Goal: Navigation & Orientation: Find specific page/section

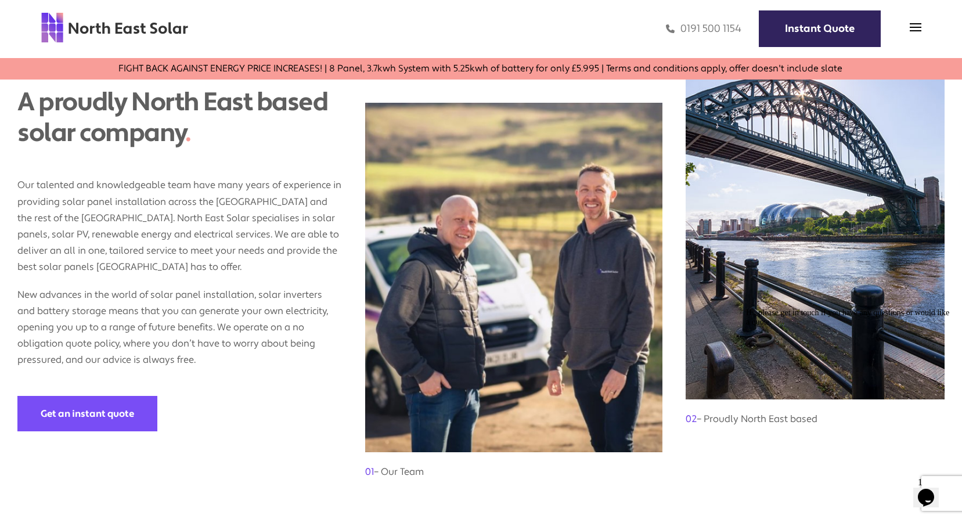
scroll to position [929, 0]
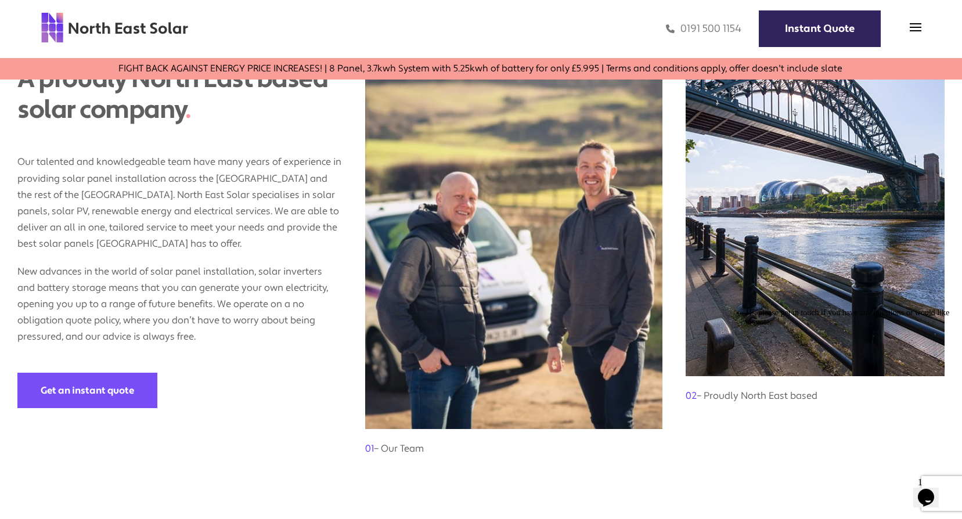
click at [404, 430] on h3 "01 – Our Team" at bounding box center [513, 443] width 297 height 28
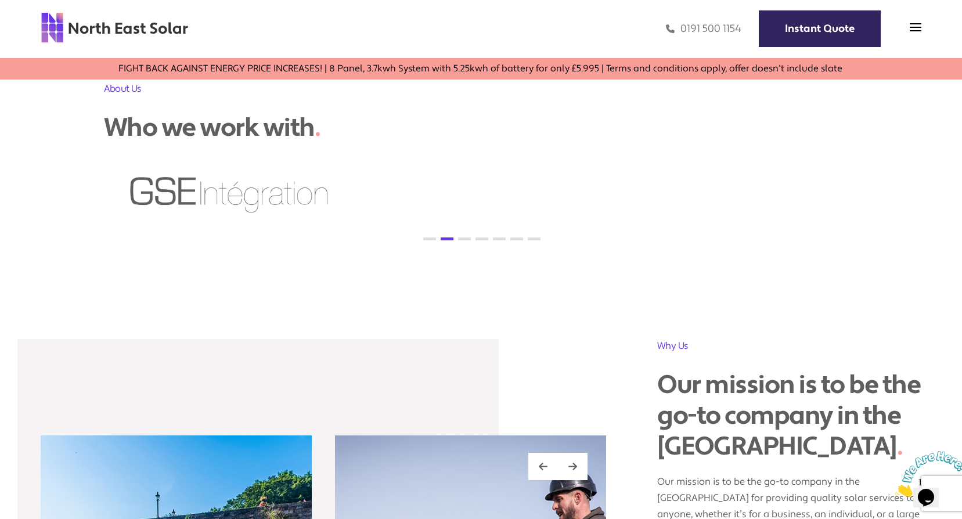
scroll to position [1045, 0]
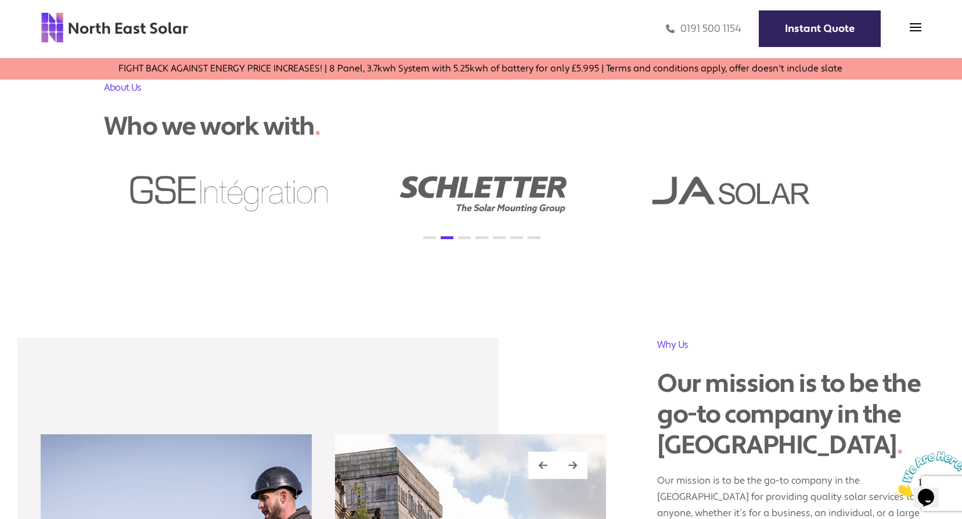
click at [668, 186] on img at bounding box center [734, 193] width 252 height 44
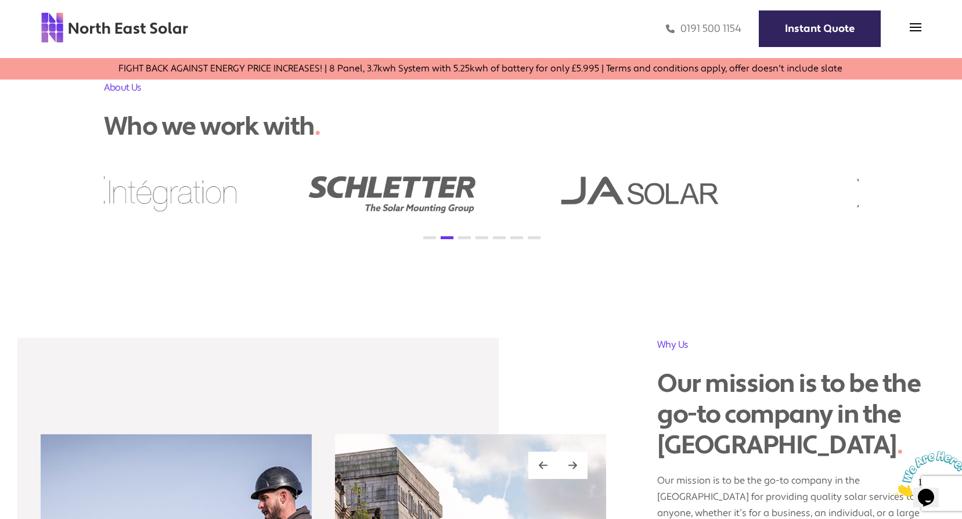
drag, startPoint x: 667, startPoint y: 192, endPoint x: 464, endPoint y: 210, distance: 204.5
click at [517, 210] on img at bounding box center [643, 193] width 252 height 44
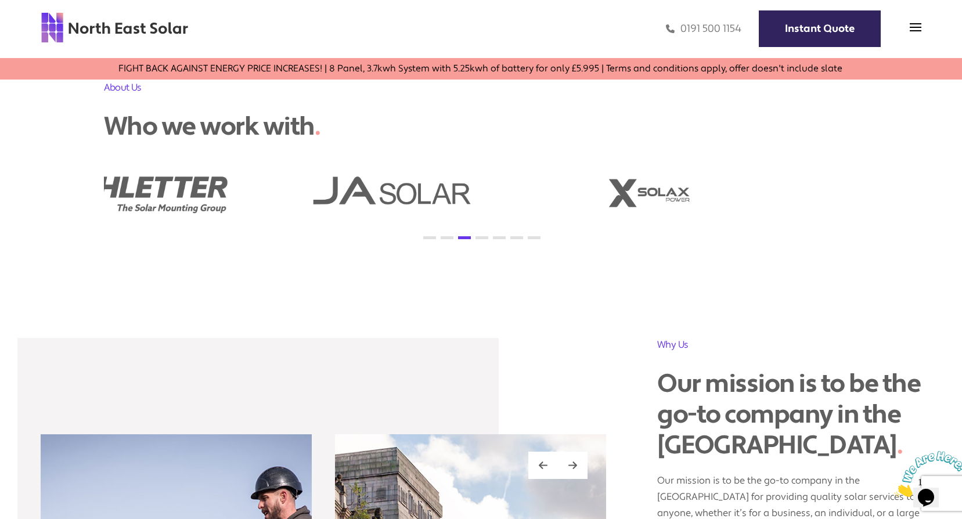
drag, startPoint x: 614, startPoint y: 193, endPoint x: 275, endPoint y: 216, distance: 339.8
click at [275, 216] on div "1 2 3 4 5 6 7" at bounding box center [481, 202] width 755 height 63
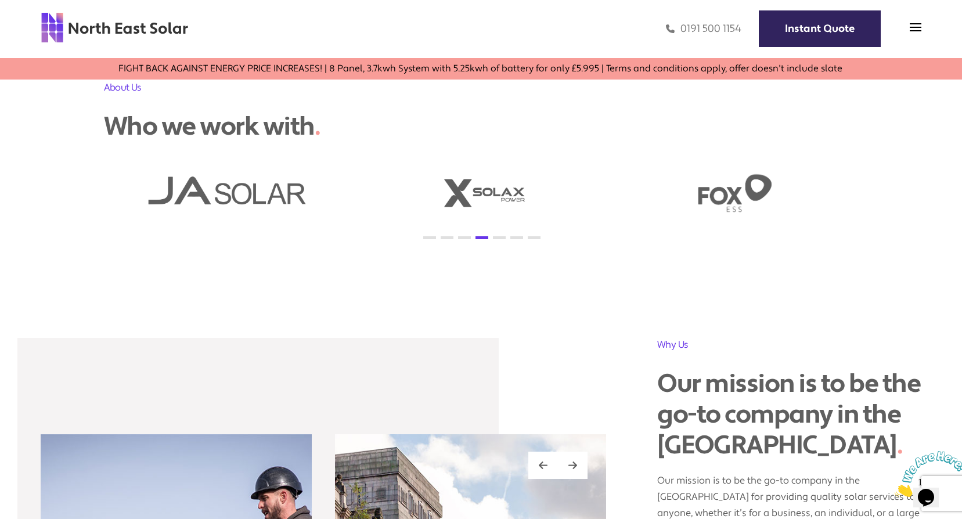
click at [729, 192] on img at bounding box center [734, 193] width 252 height 44
click at [738, 194] on img at bounding box center [734, 193] width 252 height 44
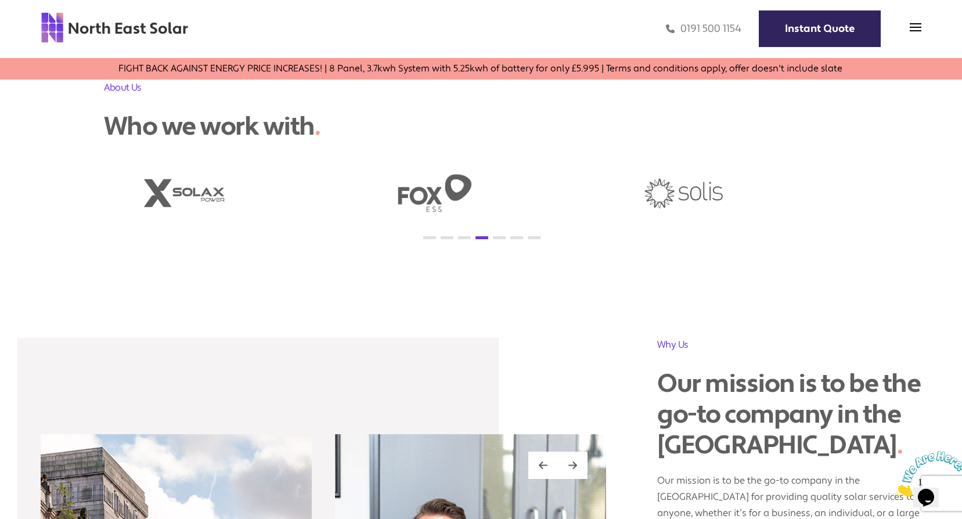
drag, startPoint x: 723, startPoint y: 193, endPoint x: 125, endPoint y: 207, distance: 598.6
click at [308, 207] on img at bounding box center [434, 193] width 252 height 44
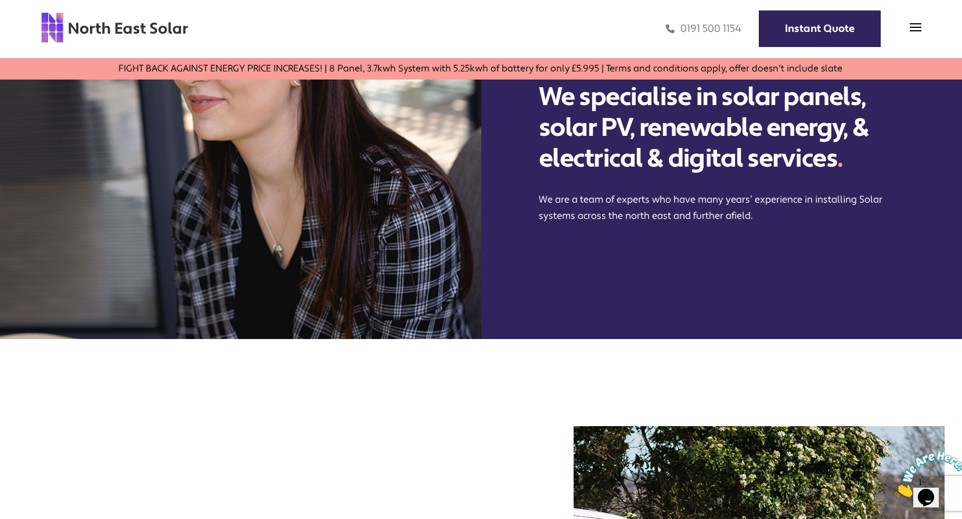
scroll to position [0, 0]
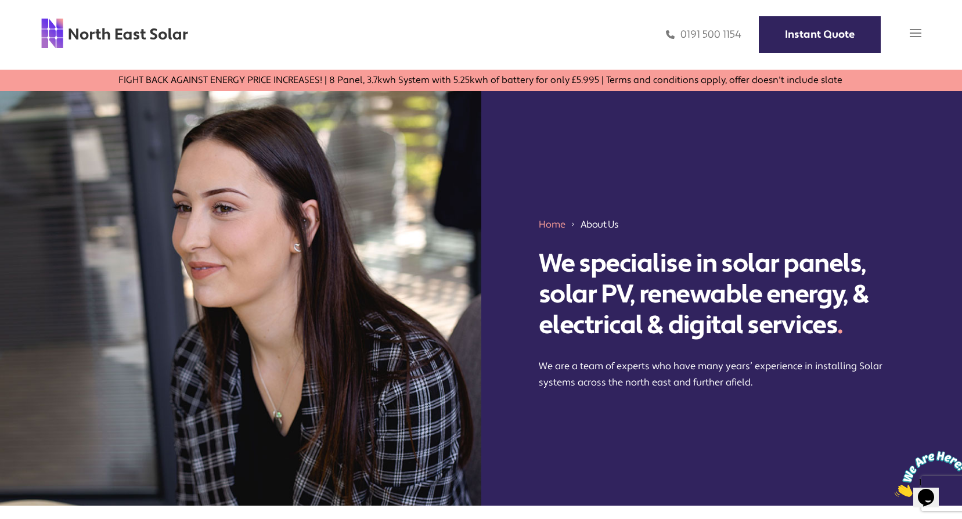
click at [913, 34] on img at bounding box center [916, 33] width 12 height 12
